Goal: Find specific page/section: Find specific page/section

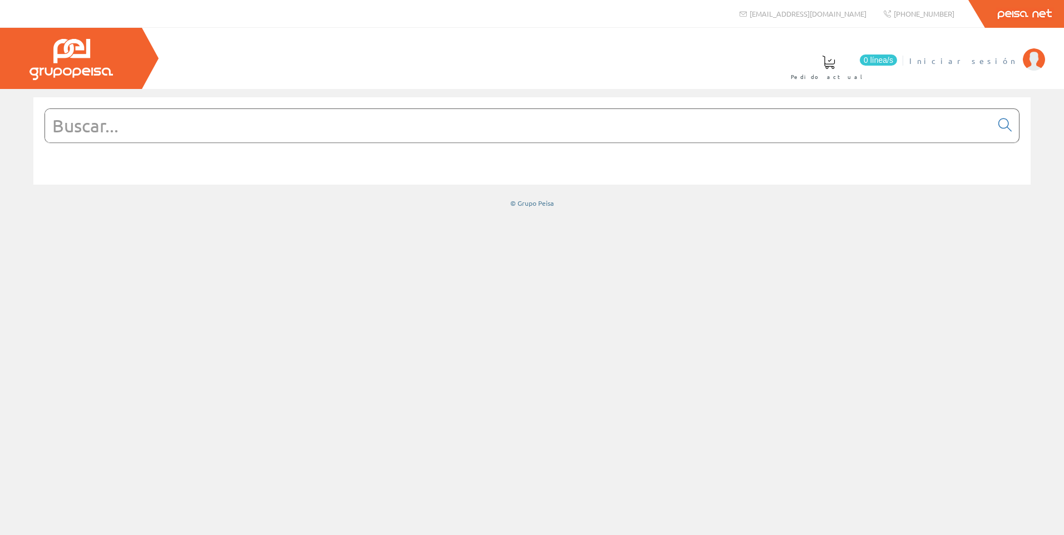
click at [974, 67] on li "Iniciar sesión" at bounding box center [977, 67] width 141 height 43
click at [982, 63] on span "Iniciar sesión" at bounding box center [963, 60] width 108 height 11
click at [981, 66] on span "[PERSON_NAME]" at bounding box center [966, 60] width 102 height 11
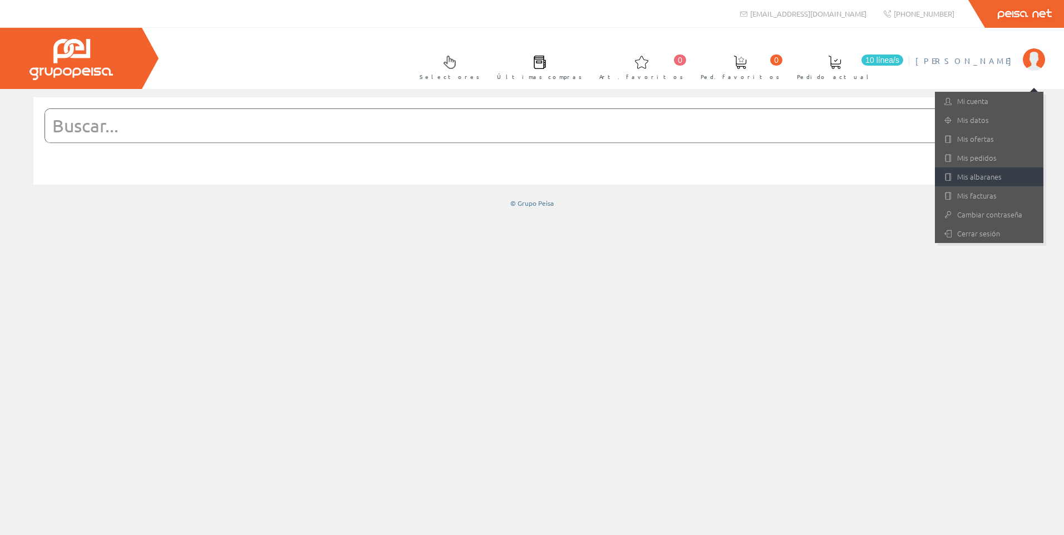
click at [991, 173] on link "Mis albaranes" at bounding box center [989, 177] width 109 height 19
